Goal: Task Accomplishment & Management: Use online tool/utility

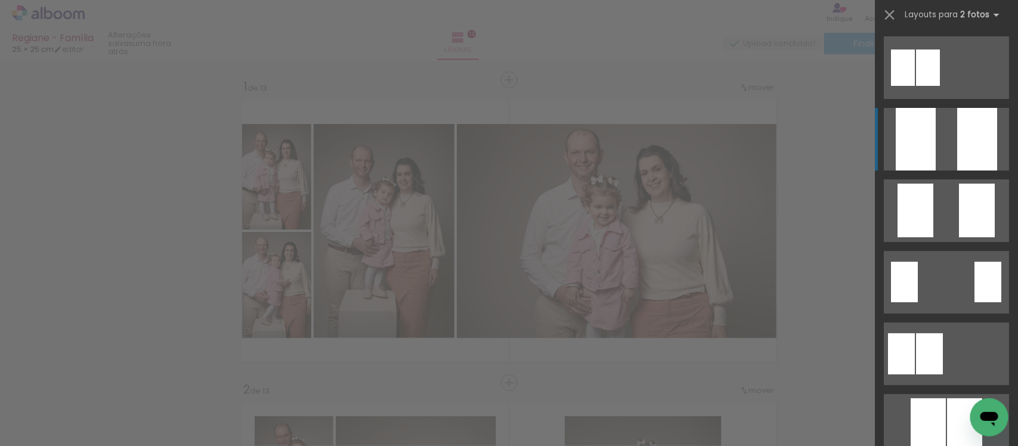
scroll to position [0, 1287]
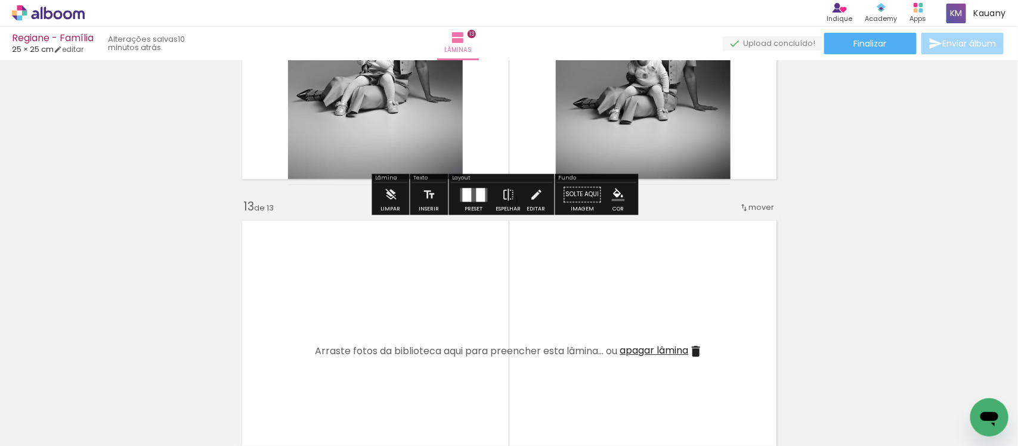
scroll to position [3566, 0]
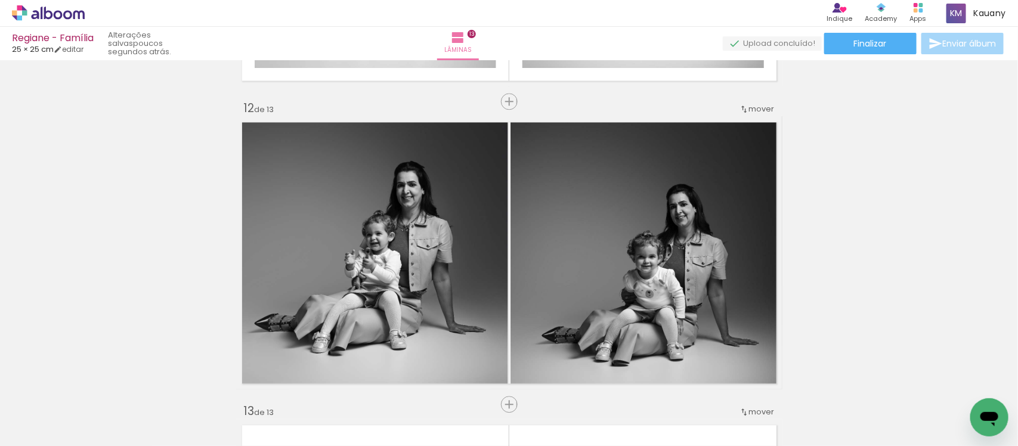
scroll to position [3348, 0]
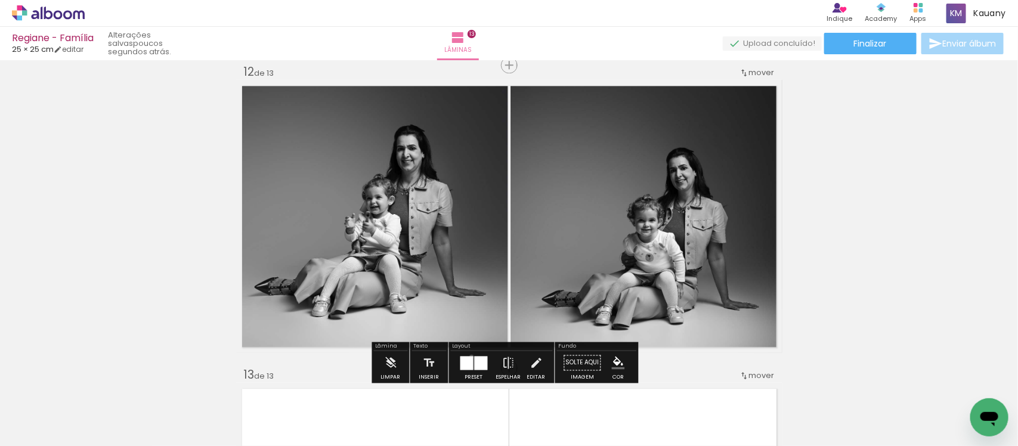
click at [469, 356] on div at bounding box center [467, 363] width 13 height 14
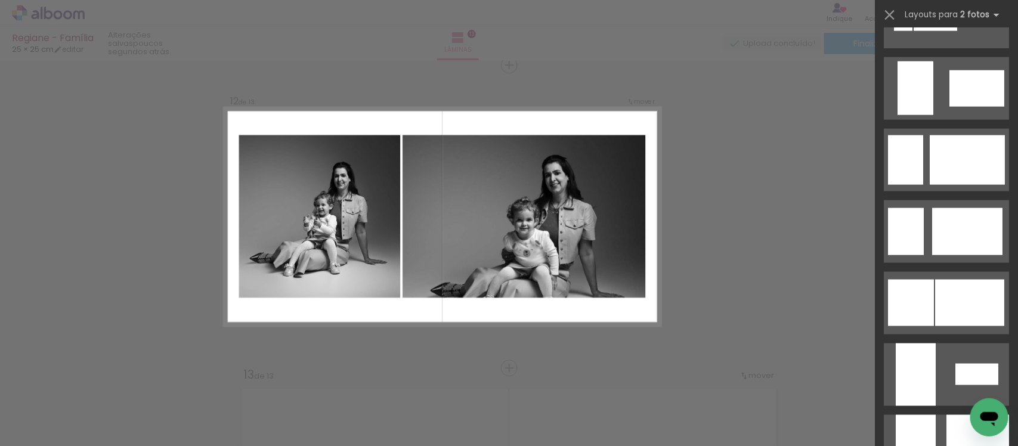
scroll to position [2774, 0]
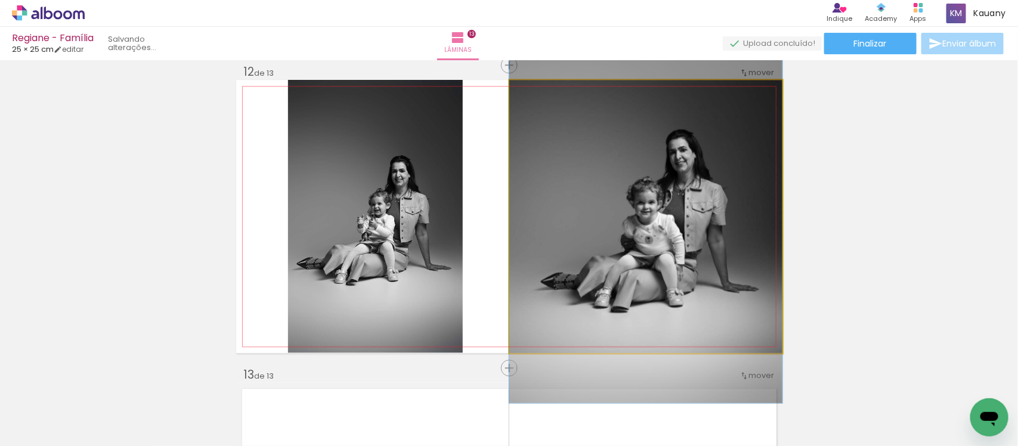
drag, startPoint x: 690, startPoint y: 257, endPoint x: 670, endPoint y: 239, distance: 27.0
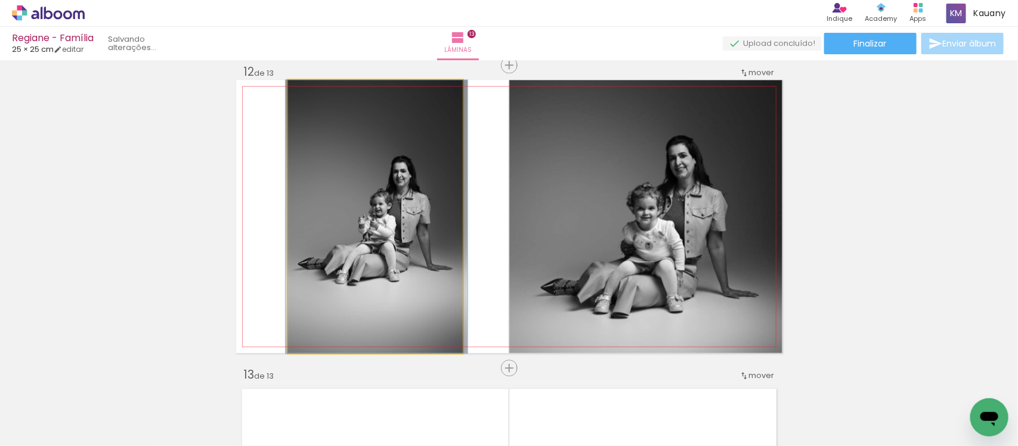
drag, startPoint x: 367, startPoint y: 212, endPoint x: 369, endPoint y: 220, distance: 7.8
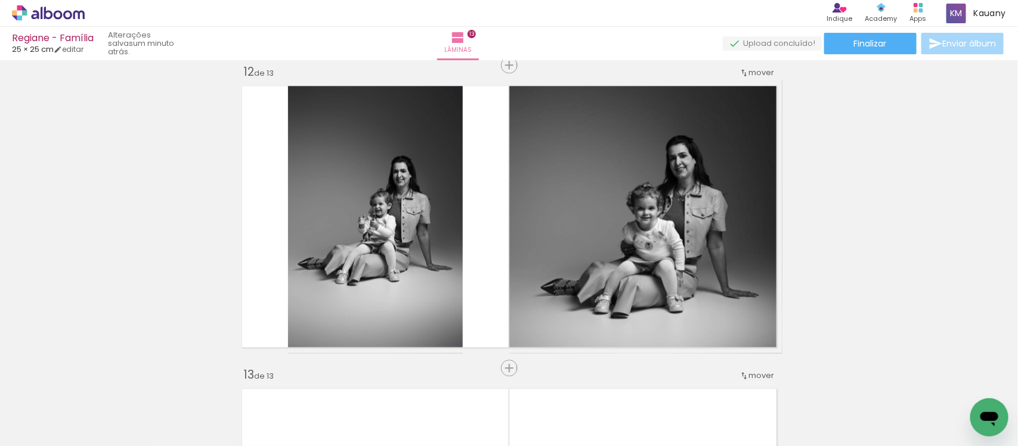
scroll to position [3423, 0]
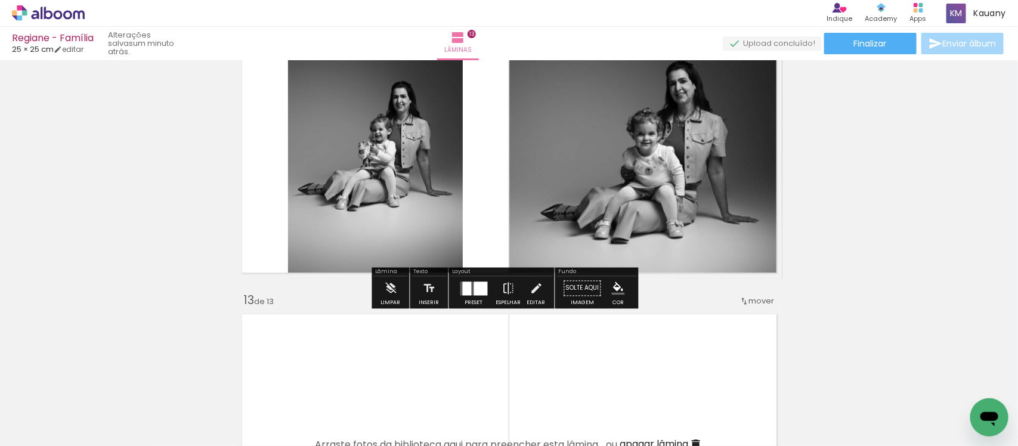
click at [475, 282] on div at bounding box center [481, 289] width 14 height 14
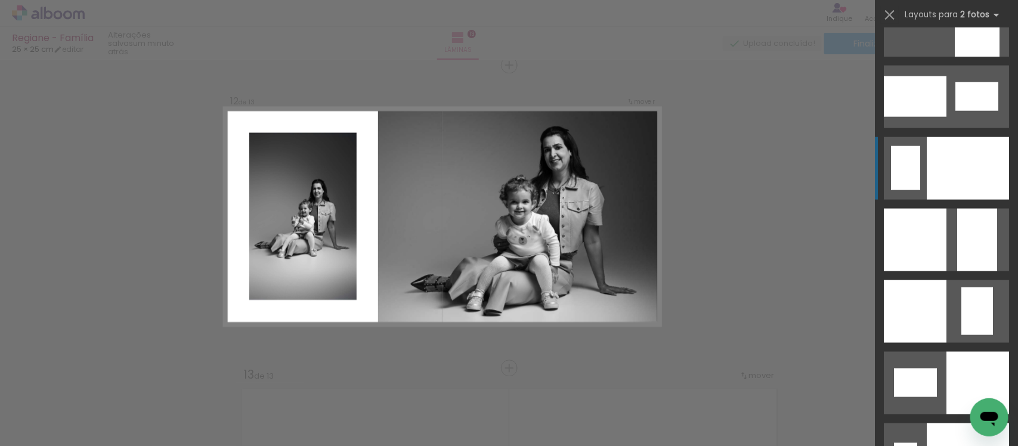
scroll to position [4719, 0]
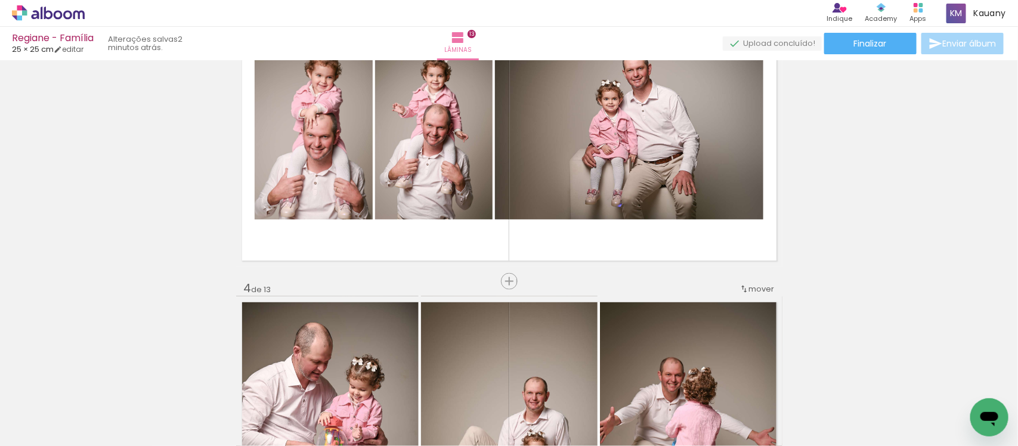
scroll to position [671, 0]
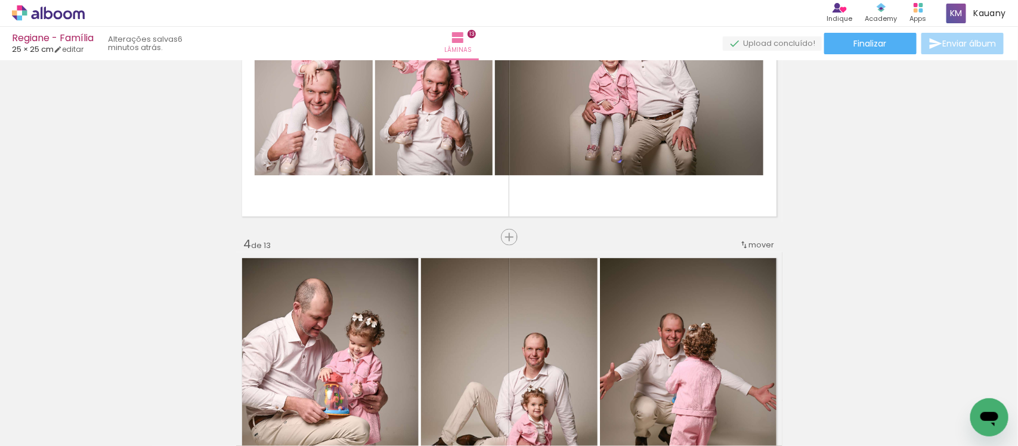
scroll to position [746, 0]
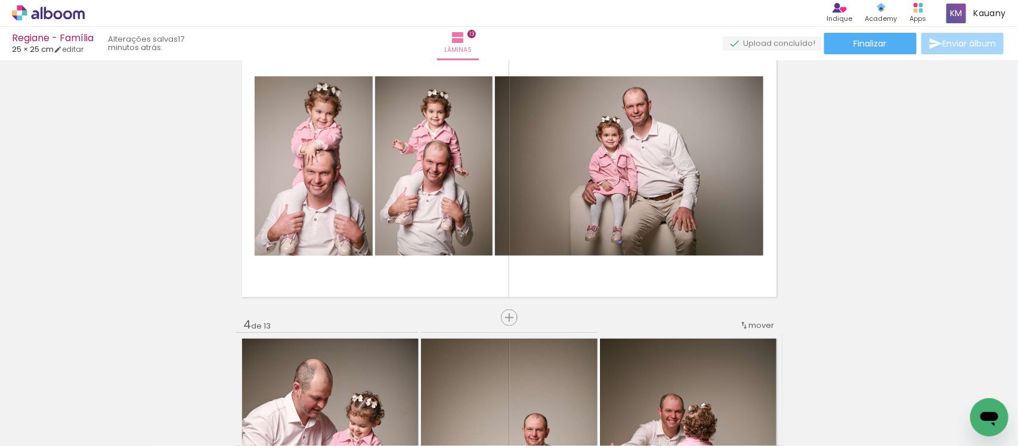
scroll to position [0, 1287]
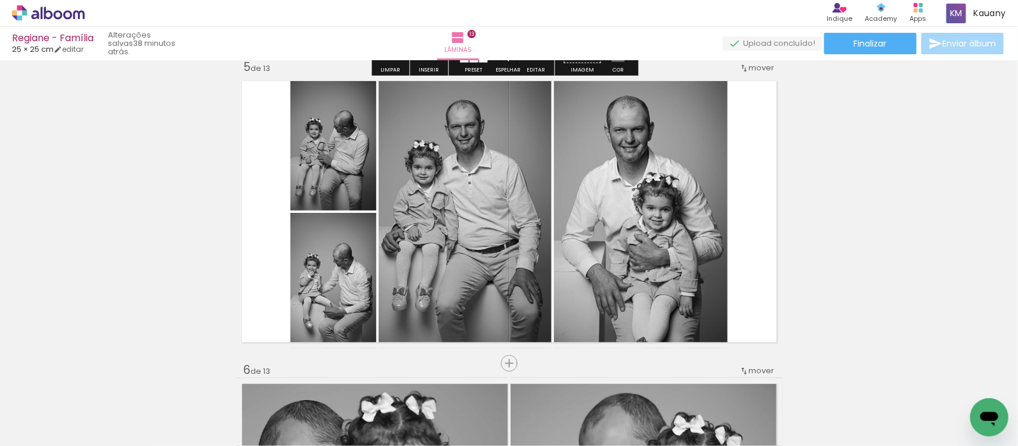
scroll to position [1232, 0]
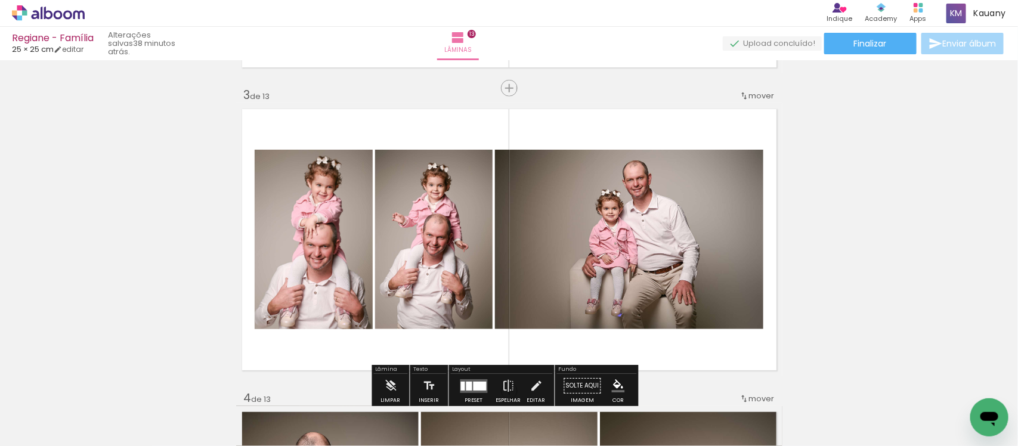
scroll to position [619, 0]
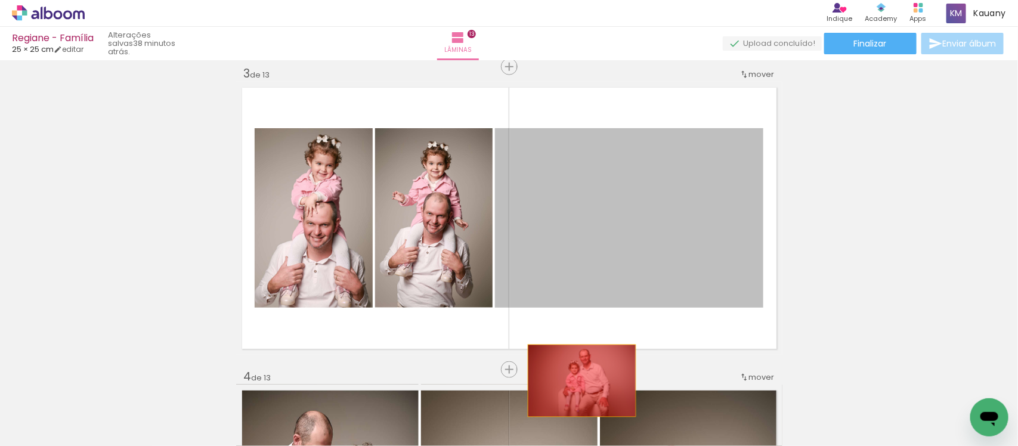
drag, startPoint x: 0, startPoint y: 0, endPoint x: 576, endPoint y: 381, distance: 690.6
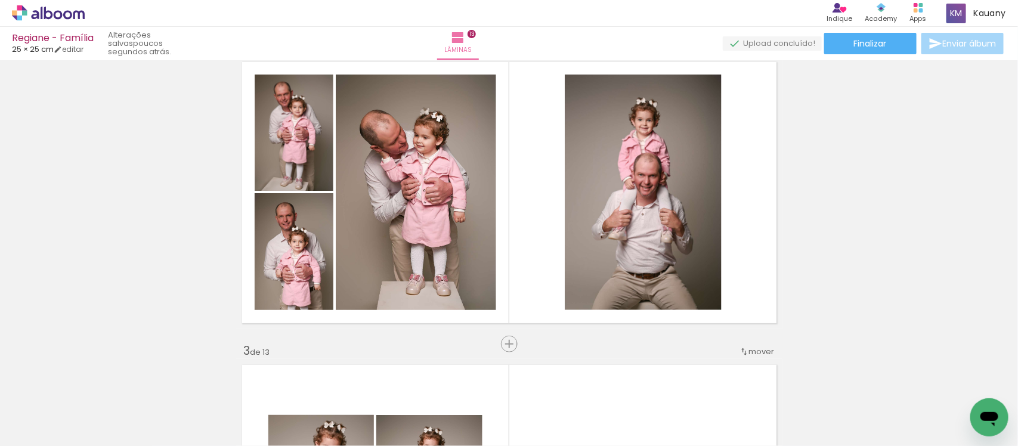
scroll to position [341, 0]
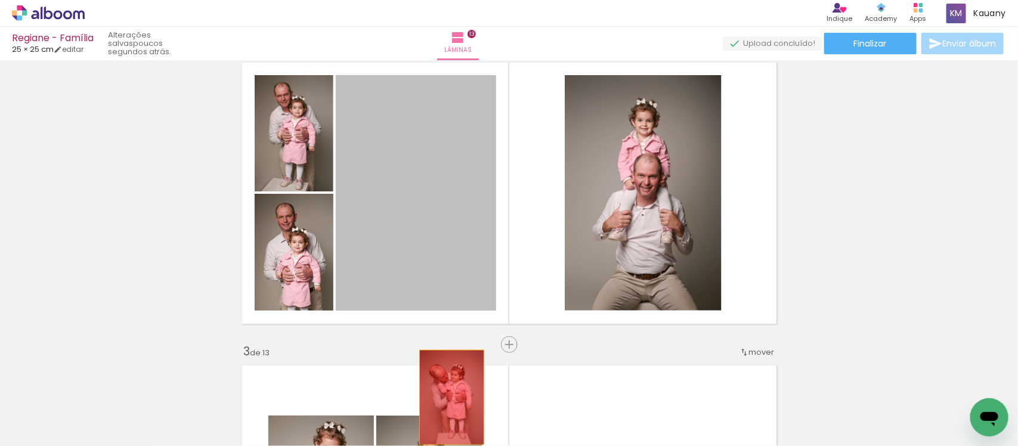
drag, startPoint x: 381, startPoint y: 206, endPoint x: 446, endPoint y: 397, distance: 201.9
click at [446, 397] on quentale-workspace at bounding box center [509, 223] width 1018 height 446
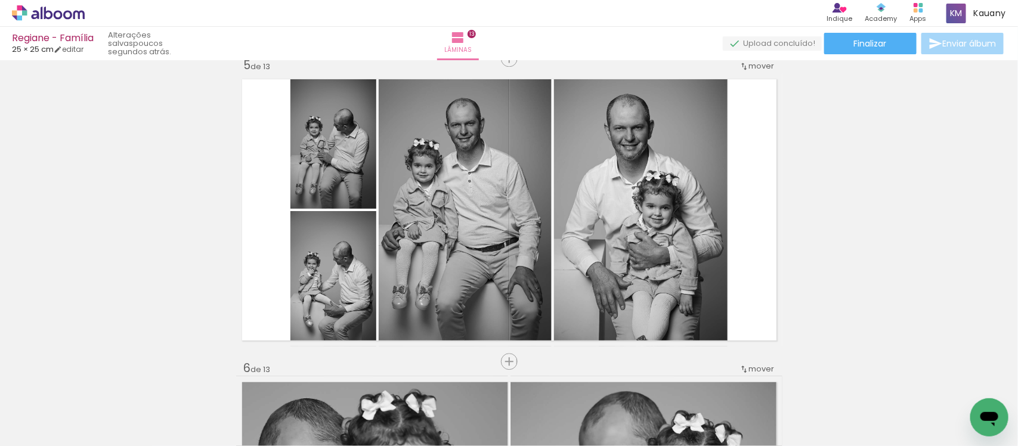
scroll to position [1235, 0]
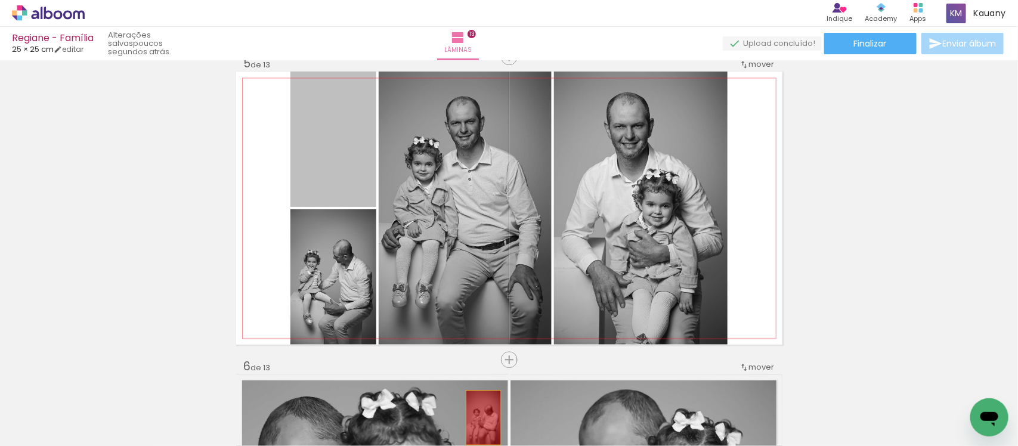
drag, startPoint x: 333, startPoint y: 135, endPoint x: 478, endPoint y: 418, distance: 317.2
click at [478, 418] on quentale-workspace at bounding box center [509, 223] width 1018 height 446
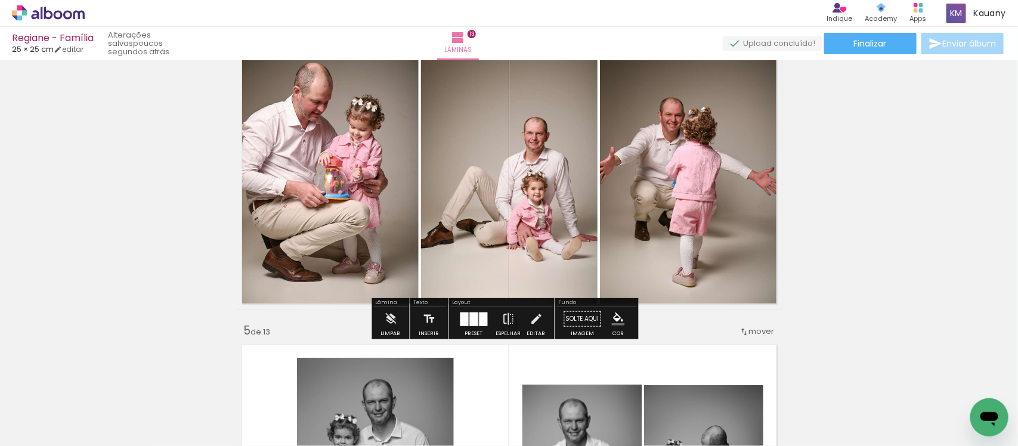
scroll to position [1284, 0]
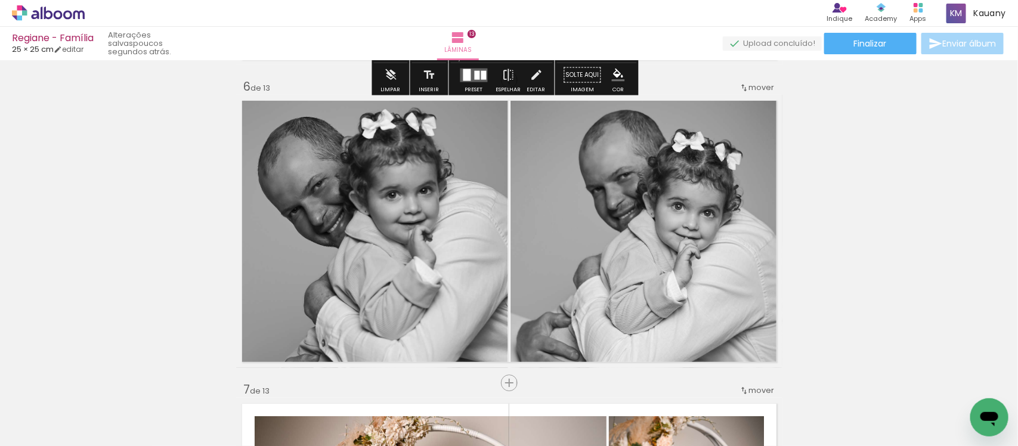
scroll to position [1519, 0]
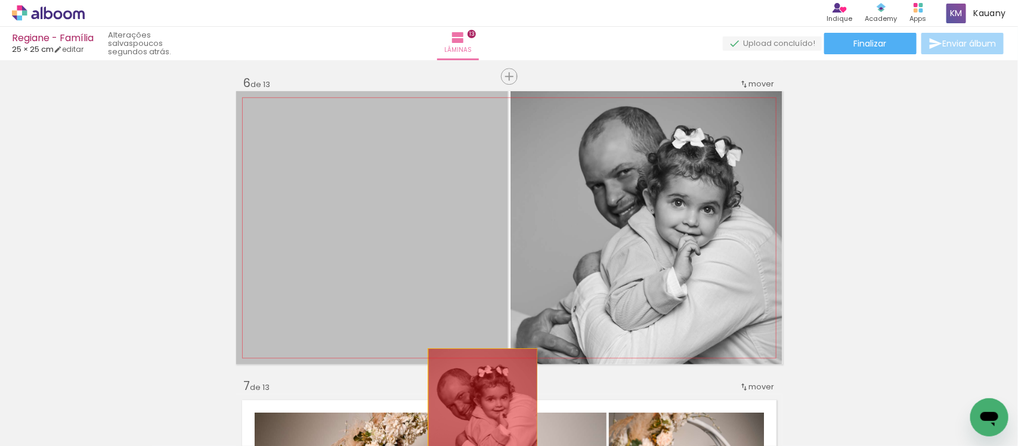
drag, startPoint x: 384, startPoint y: 224, endPoint x: 477, endPoint y: 403, distance: 202.0
click at [477, 403] on quentale-workspace at bounding box center [509, 223] width 1018 height 446
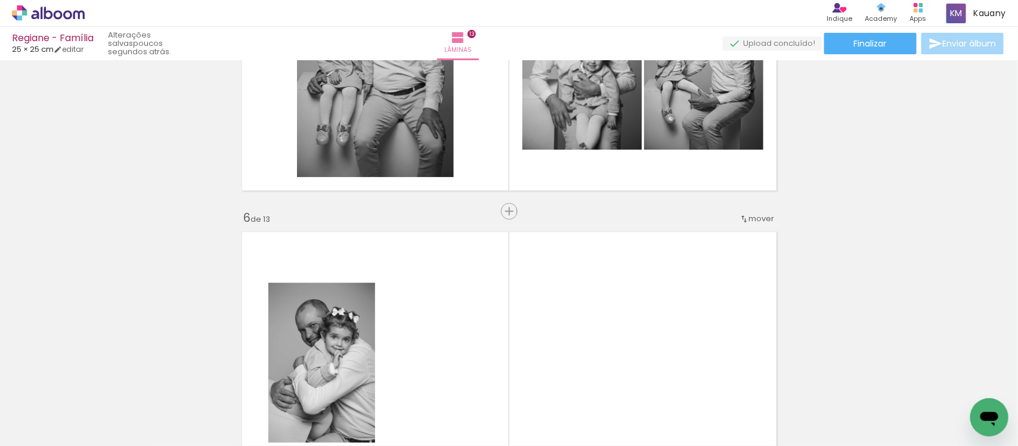
scroll to position [0, 4]
click at [96, 385] on iron-icon at bounding box center [90, 382] width 13 height 13
click at [96, 387] on iron-icon at bounding box center [90, 382] width 13 height 13
click at [96, 384] on iron-icon at bounding box center [90, 382] width 13 height 13
click at [96, 385] on iron-icon at bounding box center [90, 382] width 13 height 13
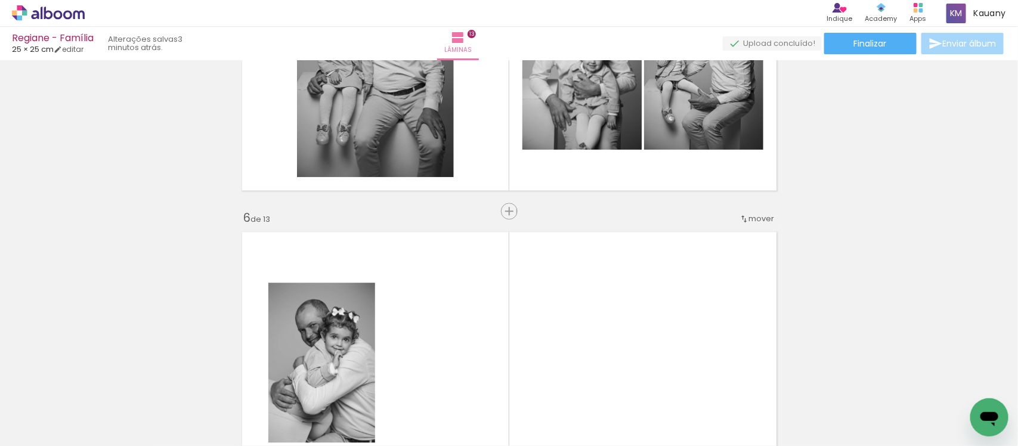
scroll to position [0, 4]
click at [23, 425] on iron-icon at bounding box center [17, 430] width 14 height 14
click at [0, 0] on input "file" at bounding box center [0, 0] width 0 height 0
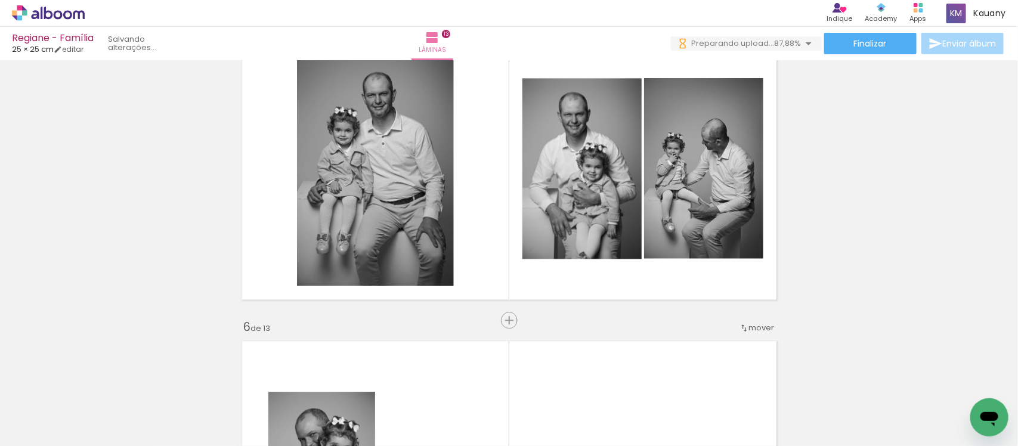
scroll to position [1271, 0]
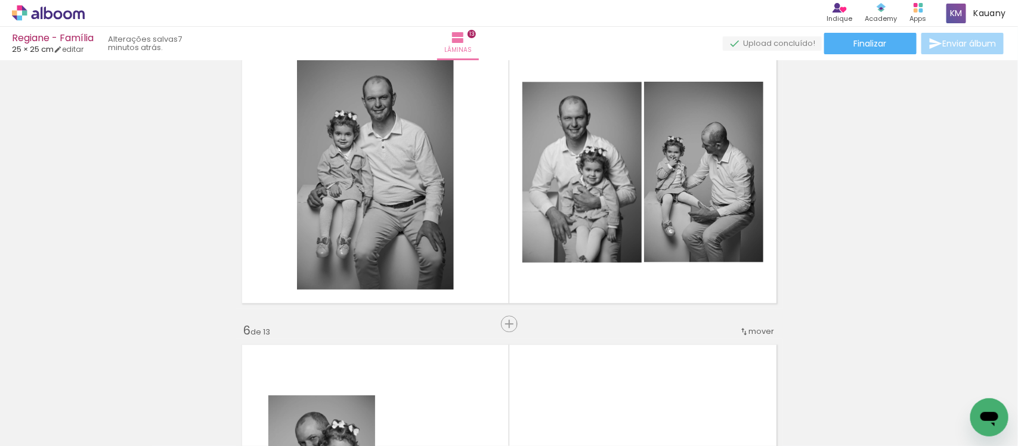
scroll to position [0, 4]
